Goal: Complete application form

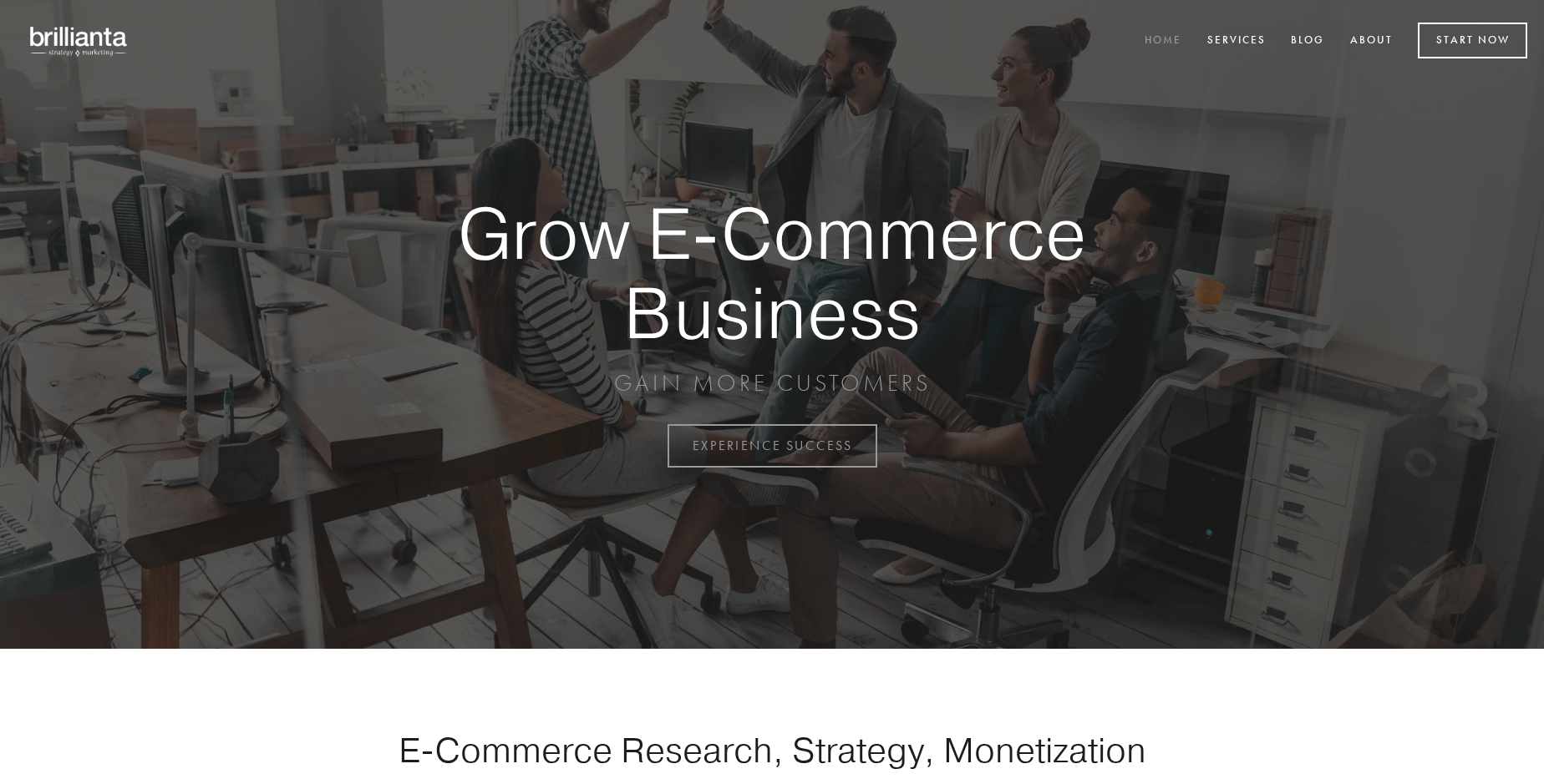
scroll to position [4377, 0]
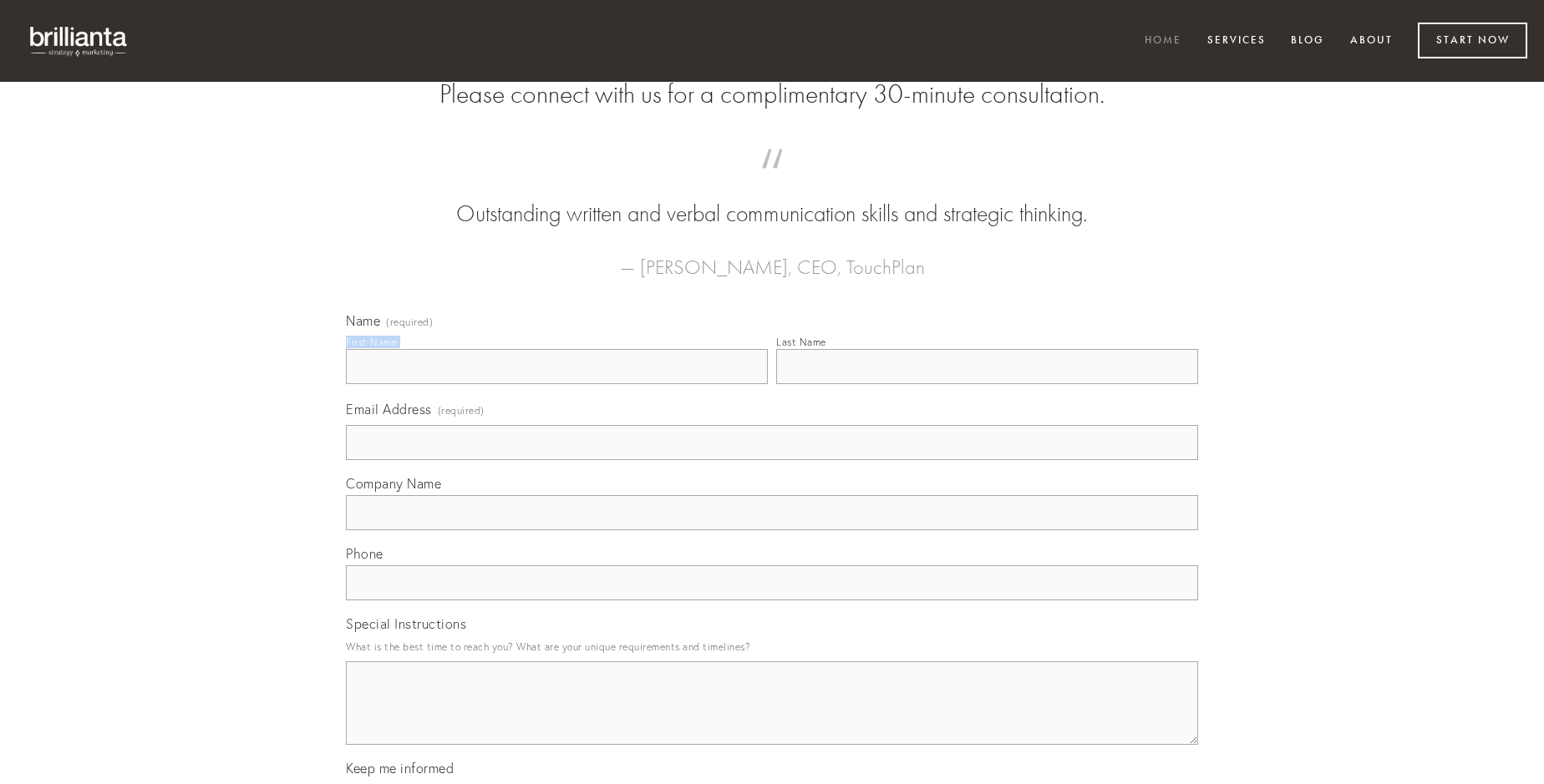
type input "[PERSON_NAME]"
click at [986, 384] on input "Last Name" at bounding box center [987, 367] width 422 height 35
type input "[PERSON_NAME]"
click at [772, 460] on input "Email Address (required)" at bounding box center [772, 442] width 852 height 35
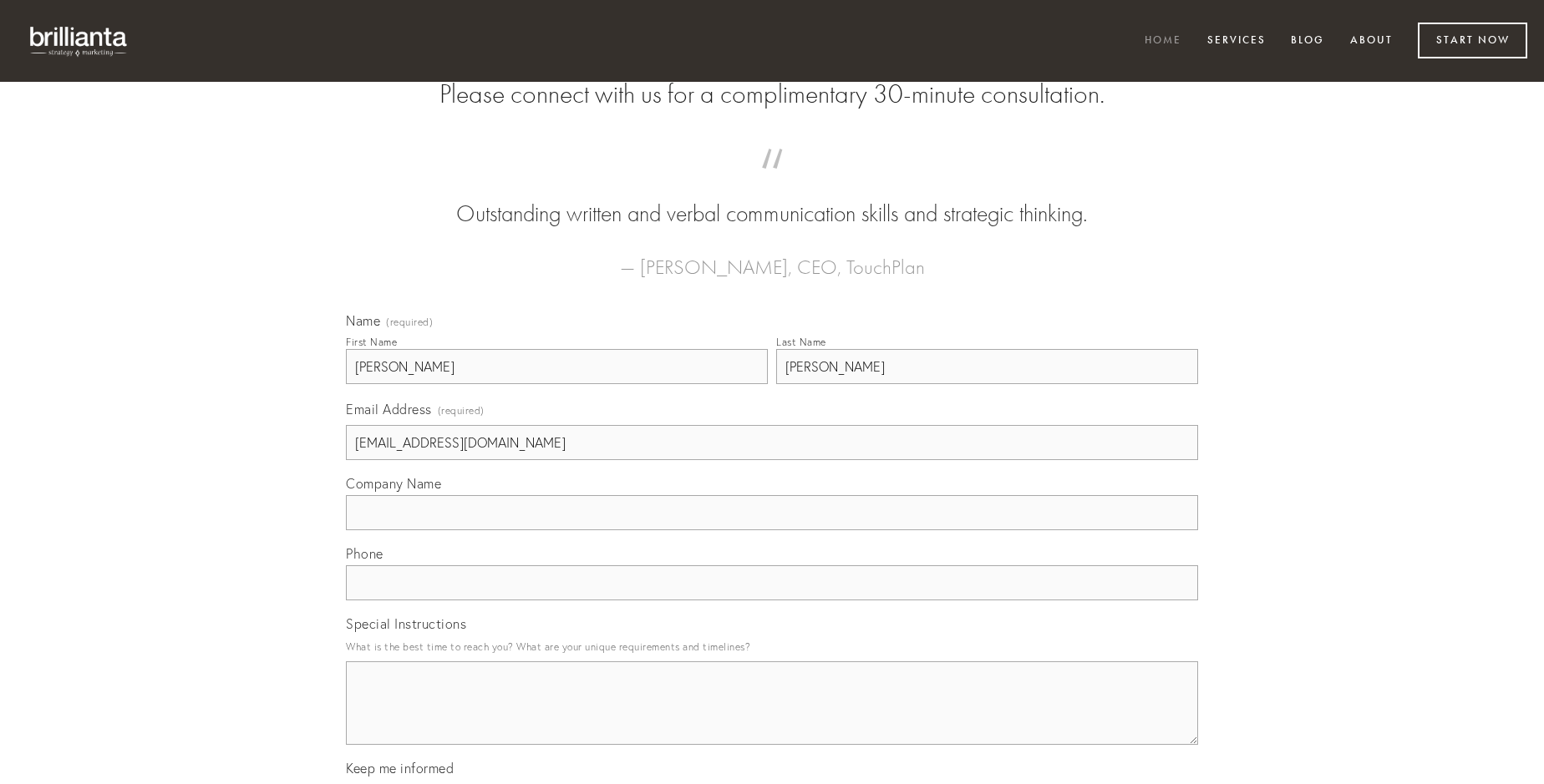
type input "[EMAIL_ADDRESS][DOMAIN_NAME]"
click at [772, 530] on input "Company Name" at bounding box center [772, 512] width 852 height 35
type input "aegrus"
click at [772, 600] on input "text" at bounding box center [772, 583] width 852 height 35
click at [772, 719] on textarea "Special Instructions" at bounding box center [772, 703] width 852 height 84
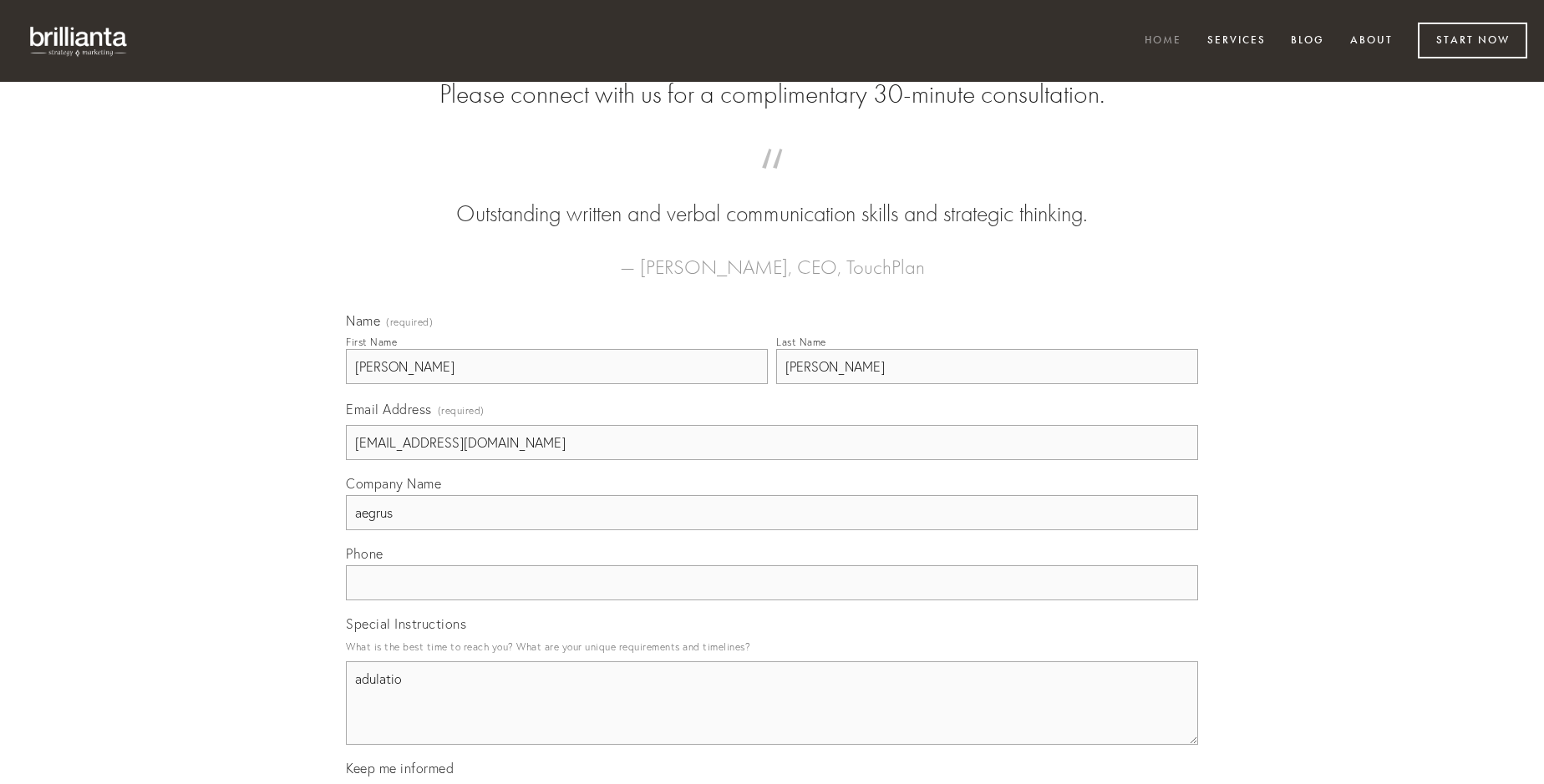
type textarea "adulatio"
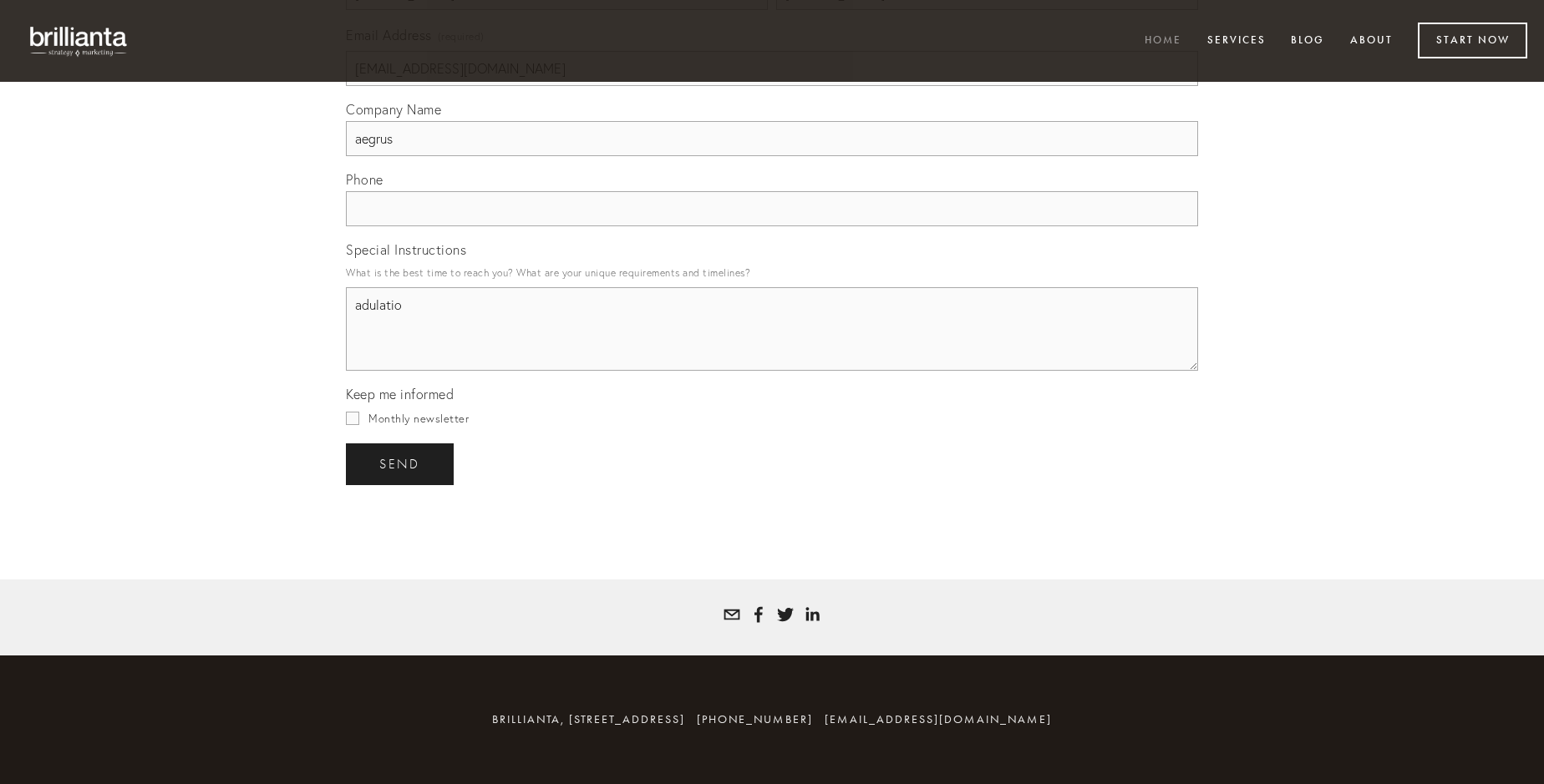
click at [401, 464] on span "send" at bounding box center [399, 464] width 41 height 15
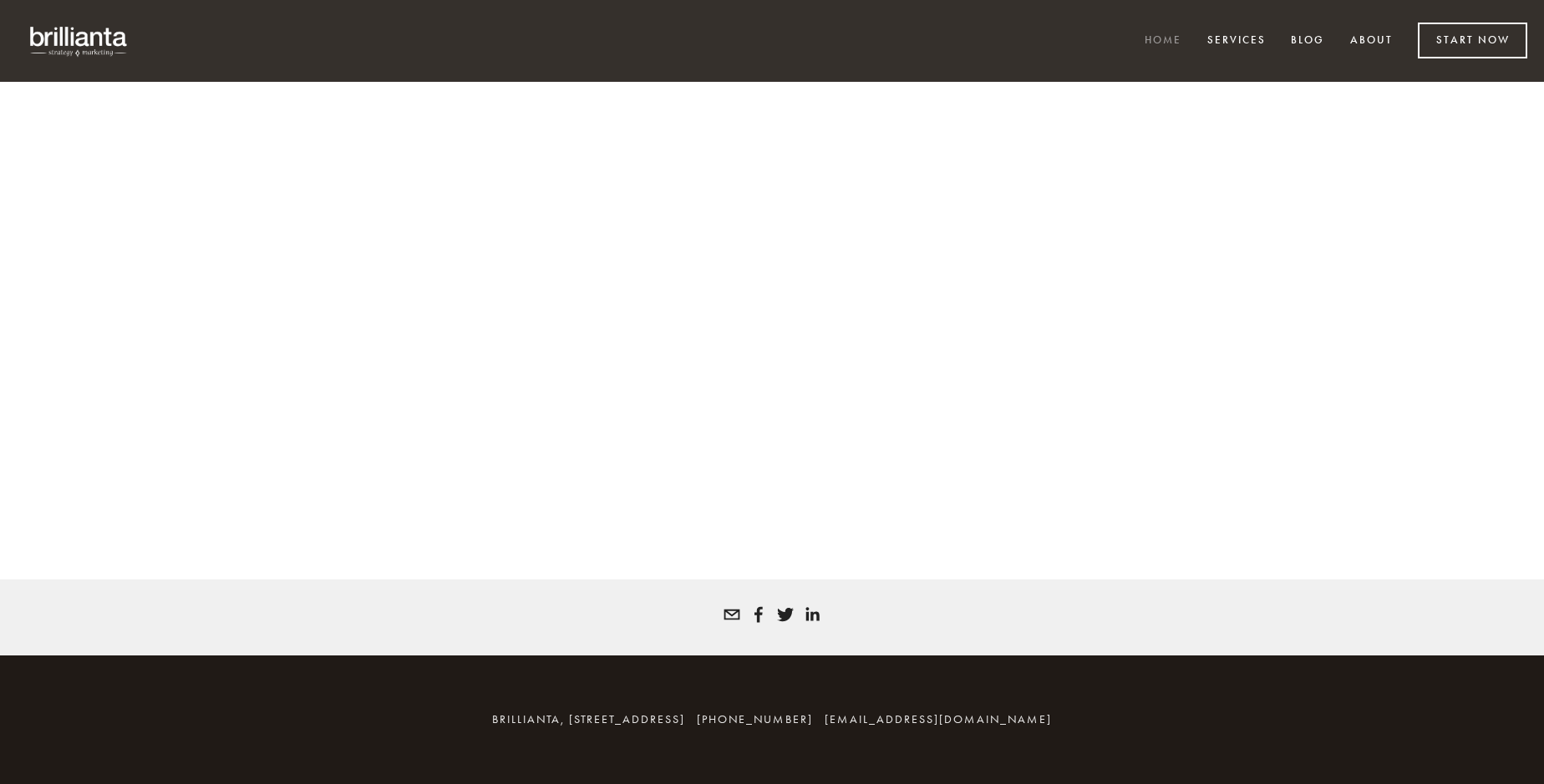
scroll to position [4355, 0]
